Goal: Find specific page/section: Find specific page/section

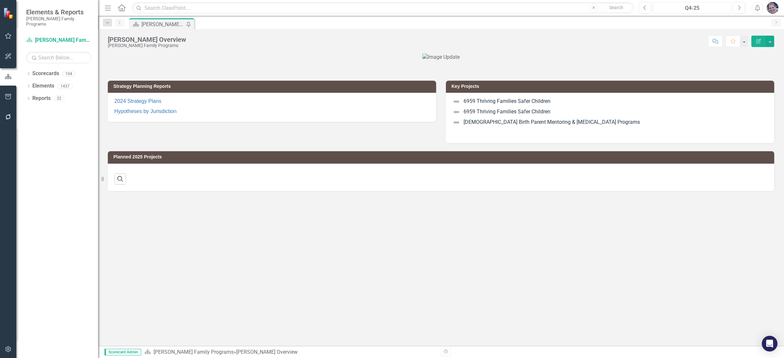
click at [690, 7] on div "Q4-25" at bounding box center [692, 8] width 74 height 8
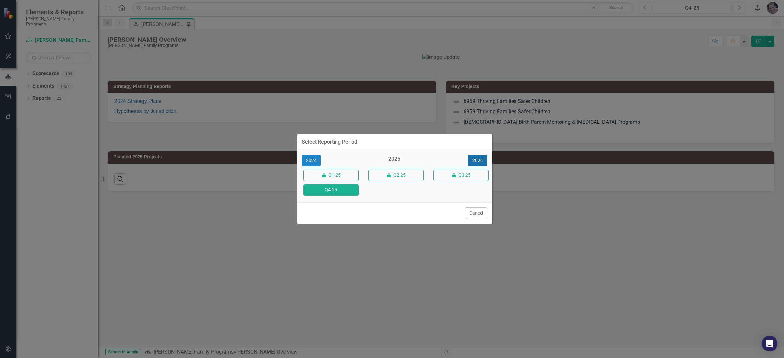
click at [479, 162] on button "2026" at bounding box center [477, 160] width 19 height 11
click at [331, 189] on button "Q4-26" at bounding box center [330, 189] width 55 height 11
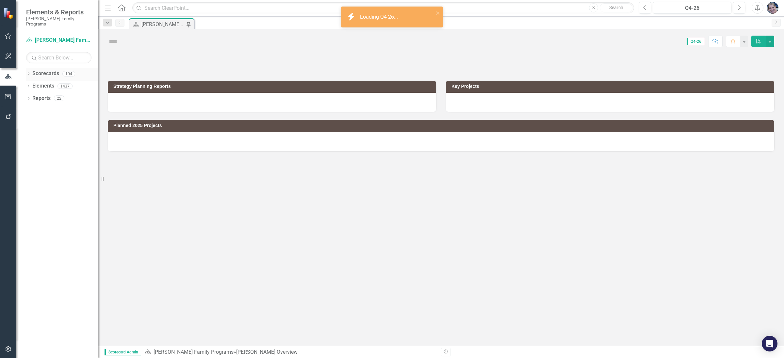
click at [29, 72] on icon "Dropdown" at bounding box center [28, 74] width 5 height 4
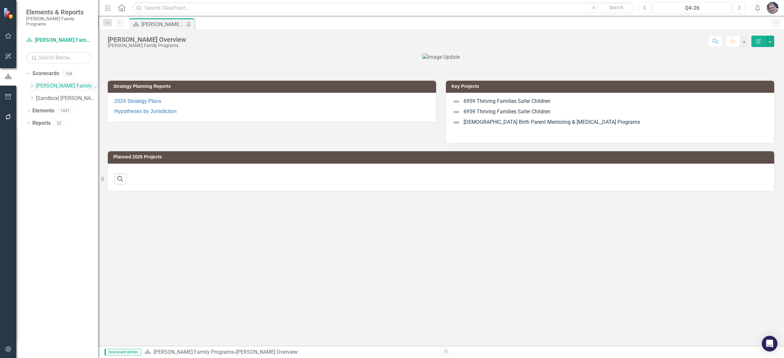
click at [31, 84] on icon "Dropdown" at bounding box center [31, 86] width 5 height 4
click at [63, 107] on link "Strategic Consulting 2" at bounding box center [70, 111] width 56 height 8
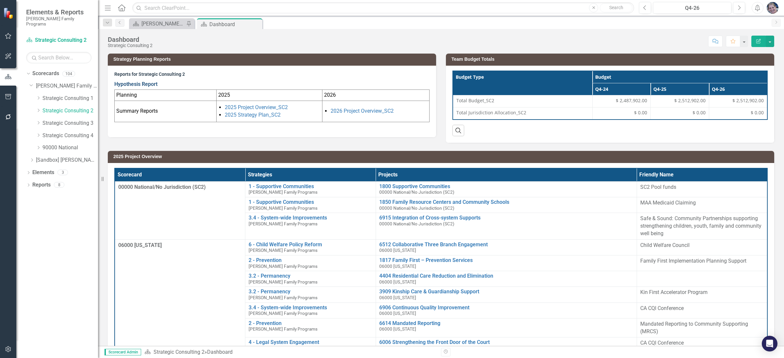
click at [149, 84] on link "Hypothesis Report" at bounding box center [135, 84] width 43 height 6
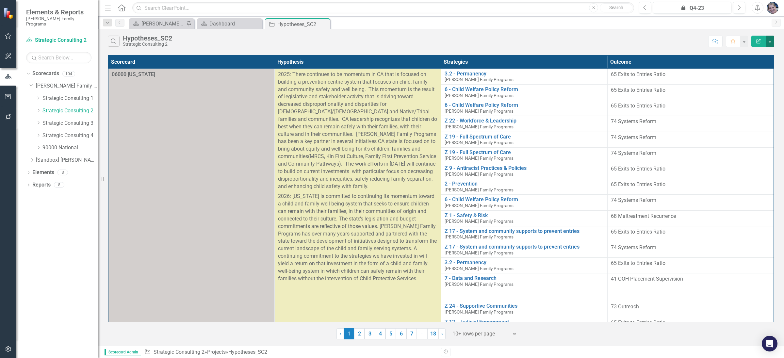
click at [769, 42] on button "button" at bounding box center [769, 41] width 8 height 11
